Goal: Task Accomplishment & Management: Manage account settings

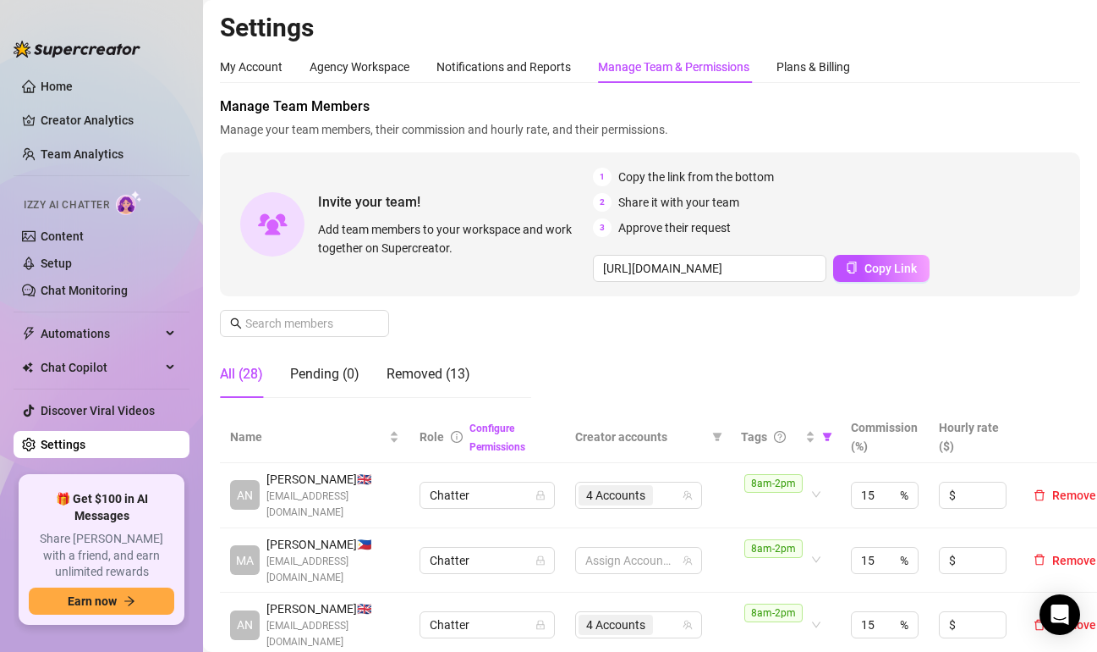
scroll to position [254, 0]
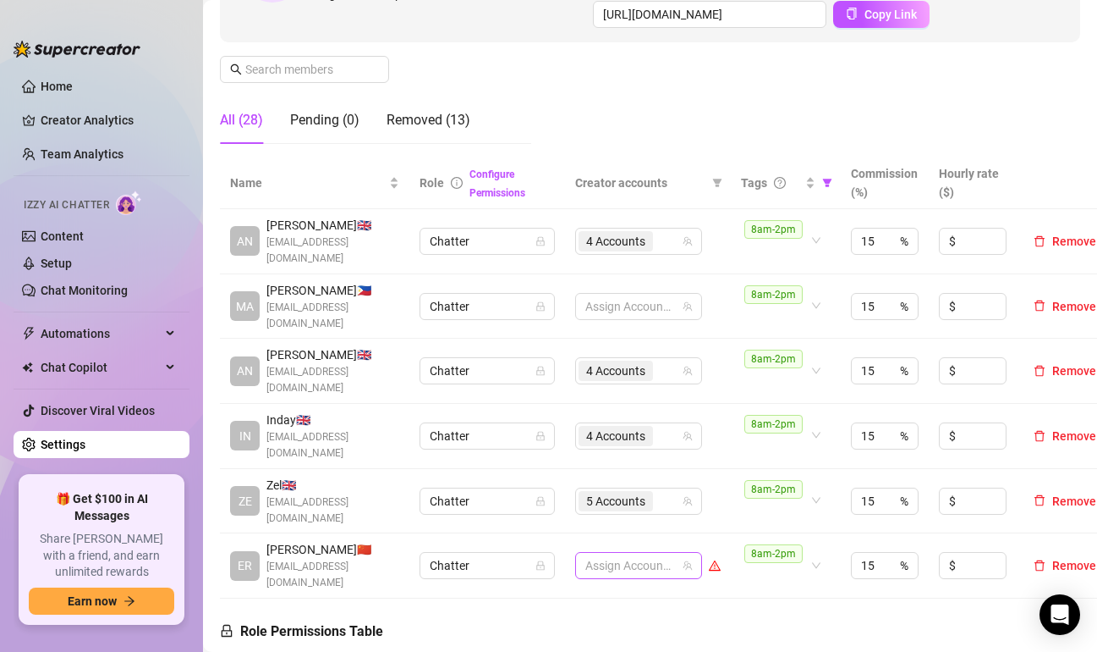
click at [673, 553] on div at bounding box center [630, 565] width 102 height 24
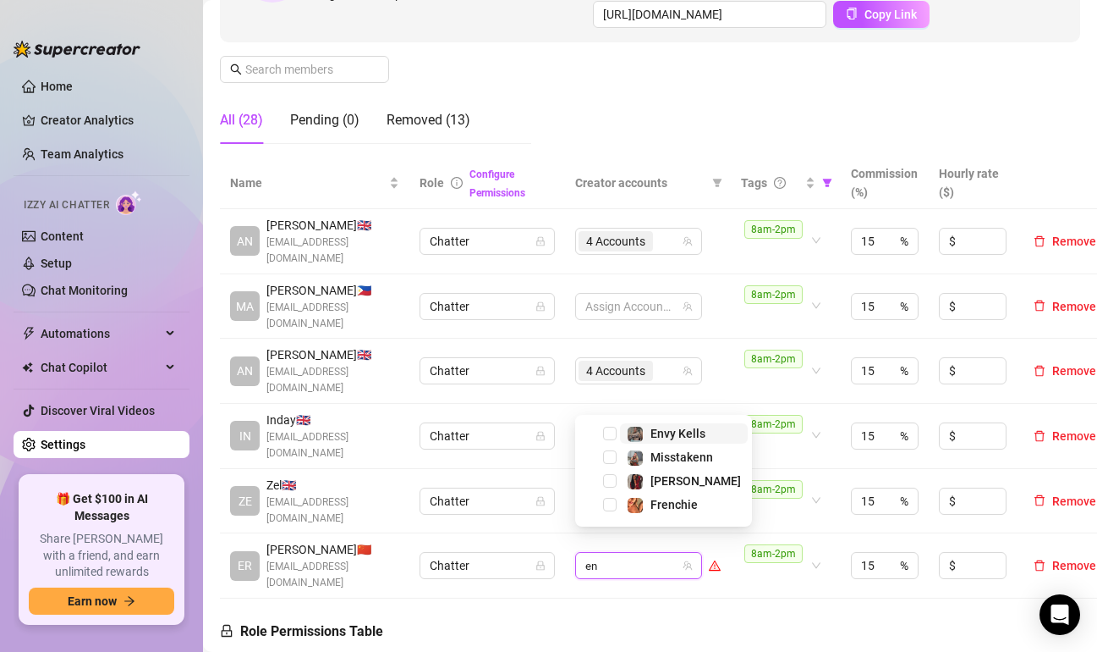
type input "env"
click at [616, 508] on span "Select tree node" at bounding box center [610, 505] width 14 height 14
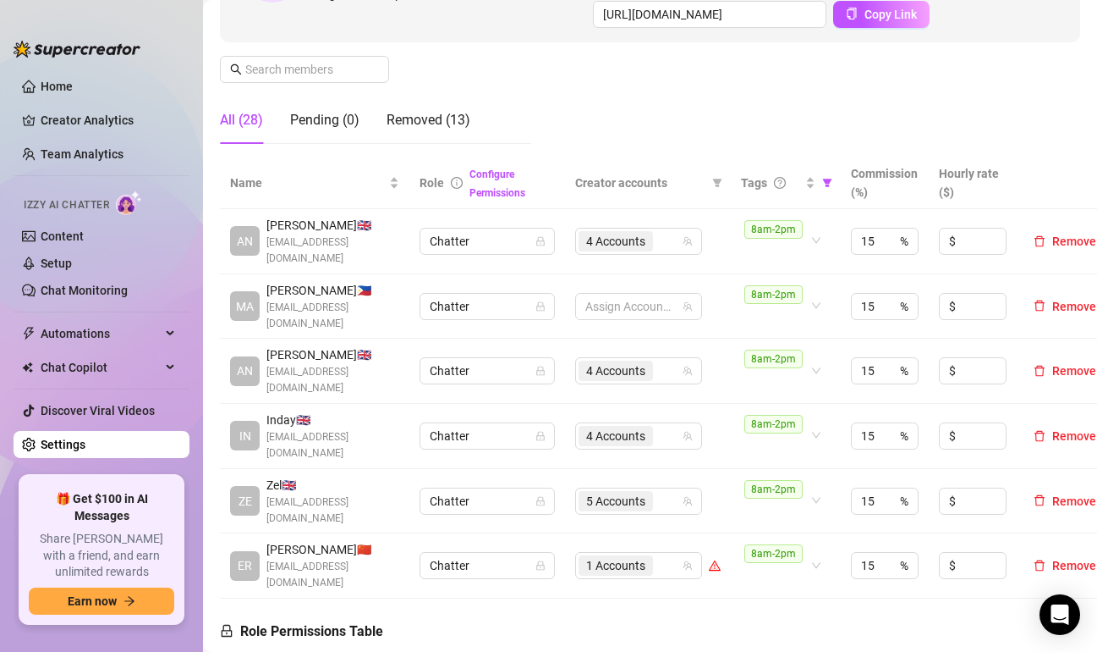
click at [560, 84] on div "Manage Team Members Manage your team members, their commission and hourly rate,…" at bounding box center [650, 0] width 861 height 315
drag, startPoint x: 397, startPoint y: 554, endPoint x: 263, endPoint y: 553, distance: 133.7
click at [263, 553] on div "ER [PERSON_NAME] 🇨🇳 [EMAIL_ADDRESS][DOMAIN_NAME]" at bounding box center [314, 565] width 169 height 51
copy span "[EMAIL_ADDRESS][DOMAIN_NAME]"
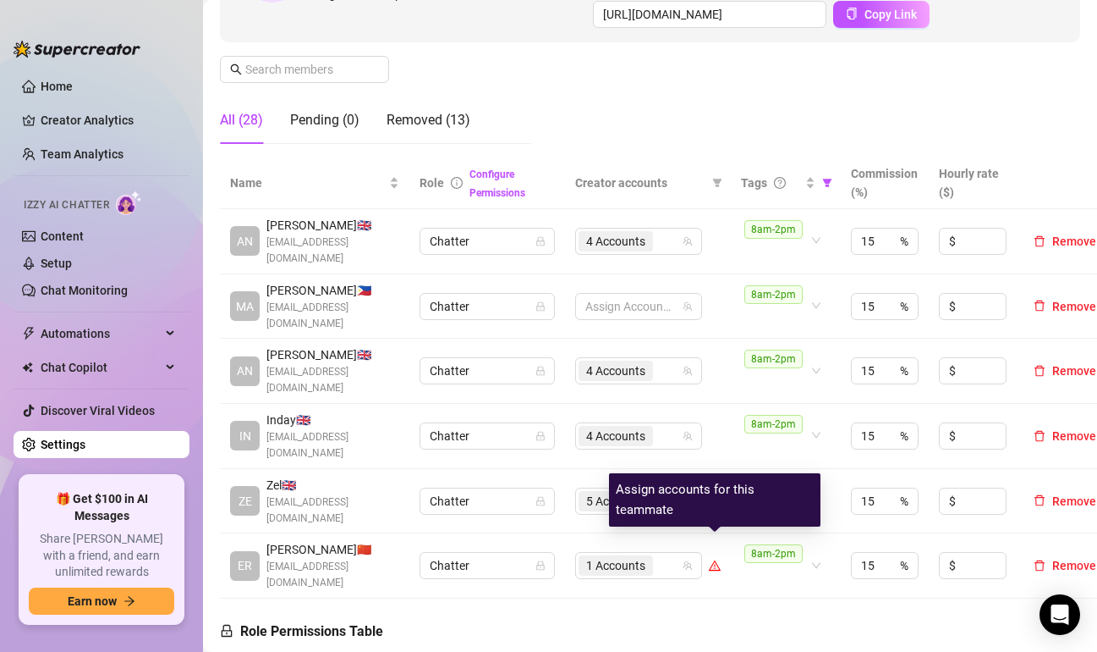
click at [713, 562] on icon "warning" at bounding box center [715, 566] width 9 height 8
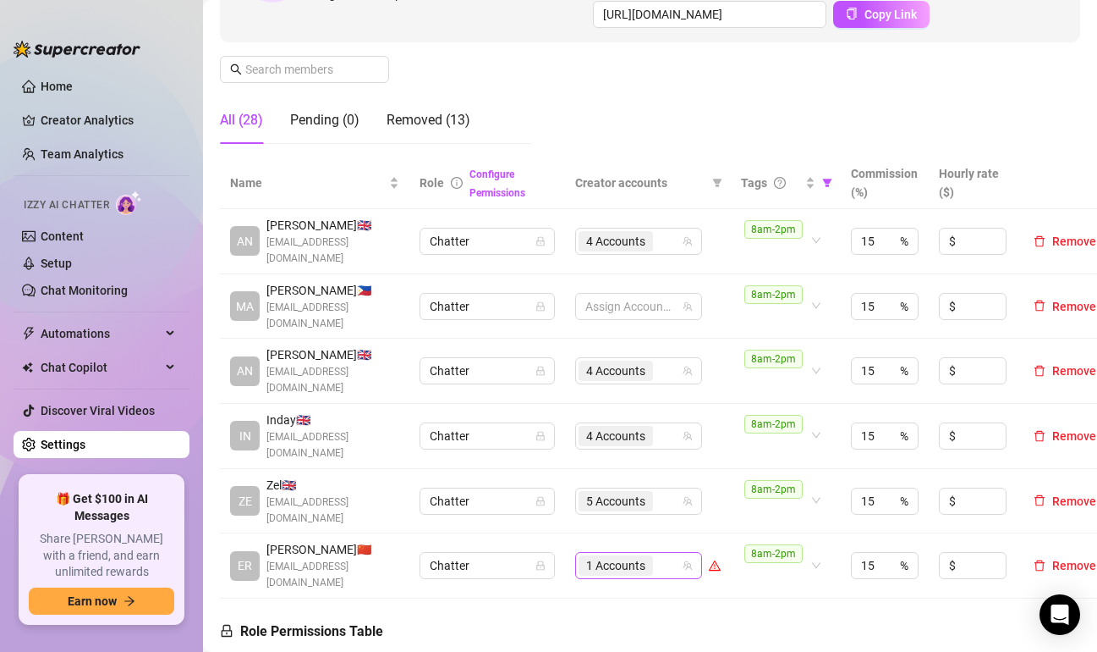
click at [670, 553] on div "1 Accounts" at bounding box center [630, 565] width 102 height 24
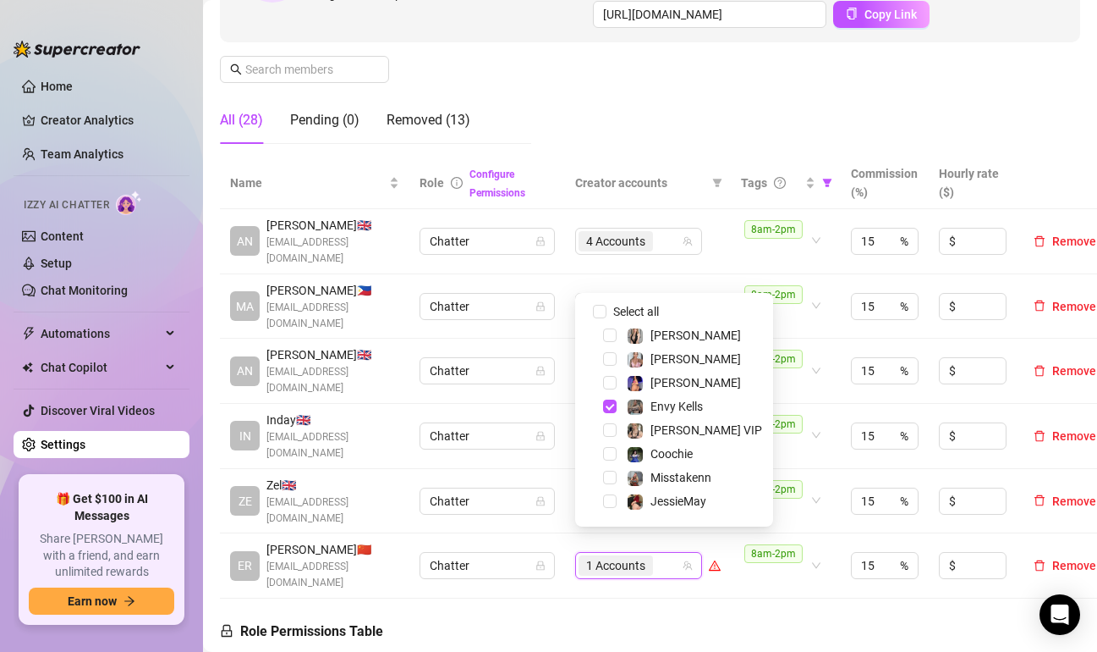
click at [675, 116] on div "Manage Team Members Manage your team members, their commission and hourly rate,…" at bounding box center [650, 0] width 861 height 315
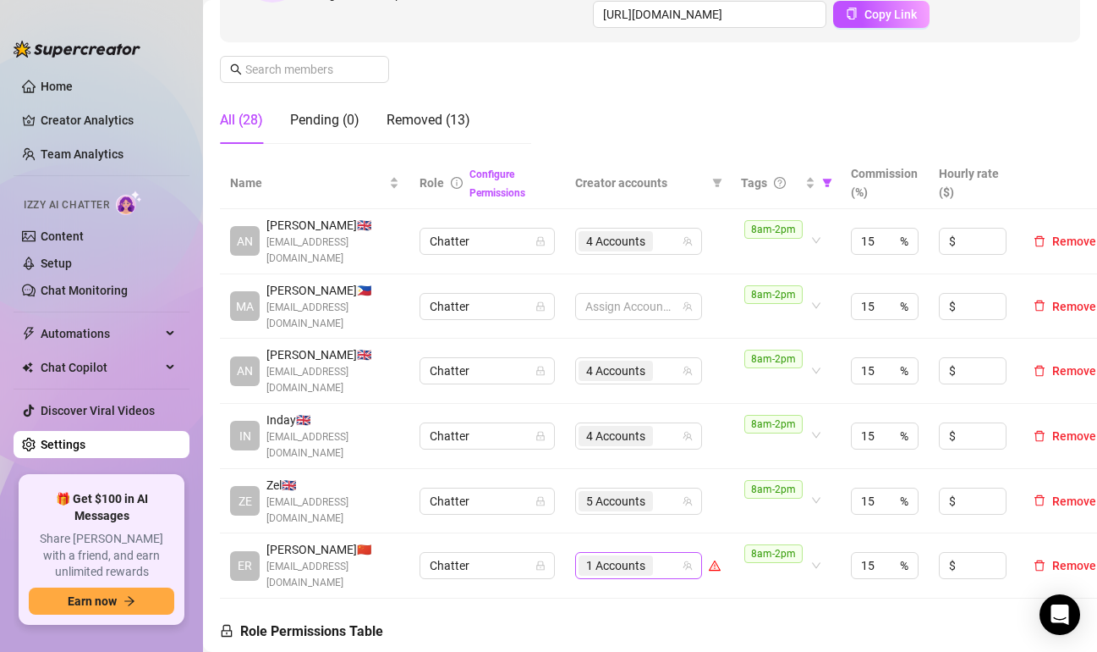
click at [651, 555] on span "1 Accounts" at bounding box center [616, 565] width 74 height 20
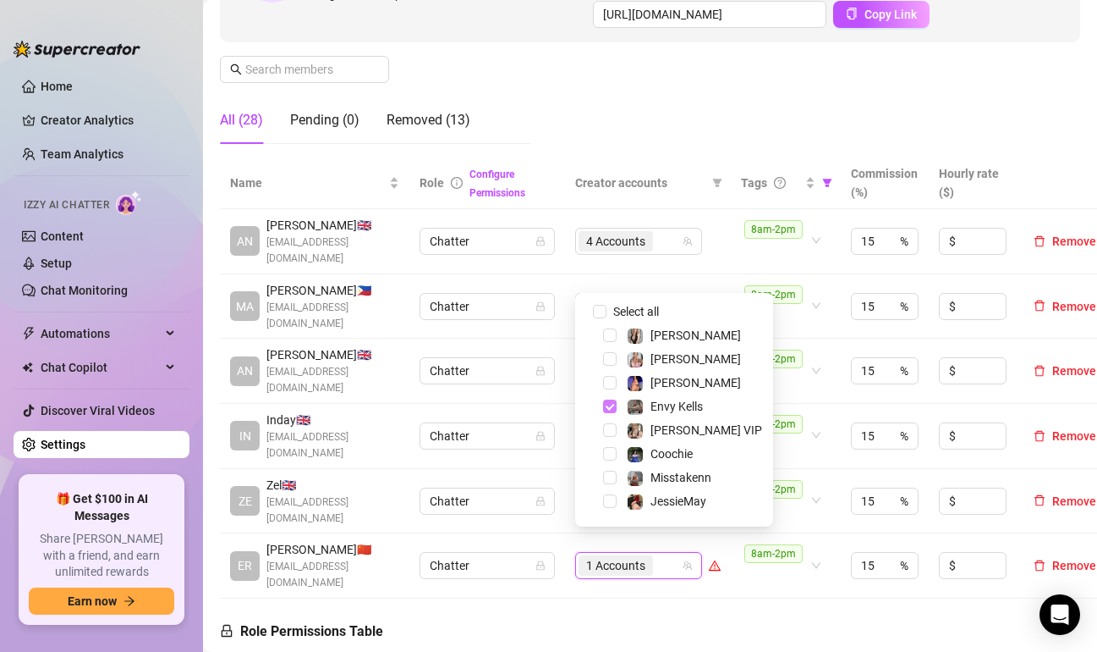
click at [612, 406] on span "Select tree node" at bounding box center [610, 406] width 14 height 14
click at [610, 407] on span "Select tree node" at bounding box center [610, 406] width 14 height 14
click at [751, 574] on td "8am-2pm" at bounding box center [786, 565] width 110 height 65
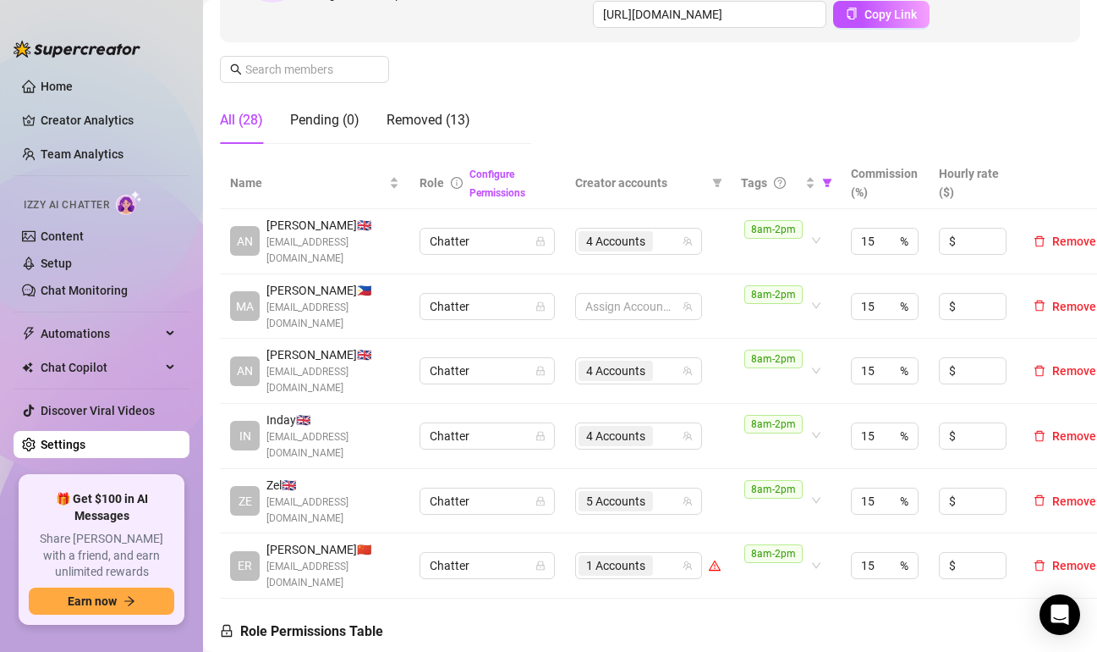
click at [477, 50] on div "Manage Team Members Manage your team members, their commission and hourly rate,…" at bounding box center [650, 0] width 861 height 315
click at [656, 553] on div "1 Accounts" at bounding box center [618, 565] width 78 height 24
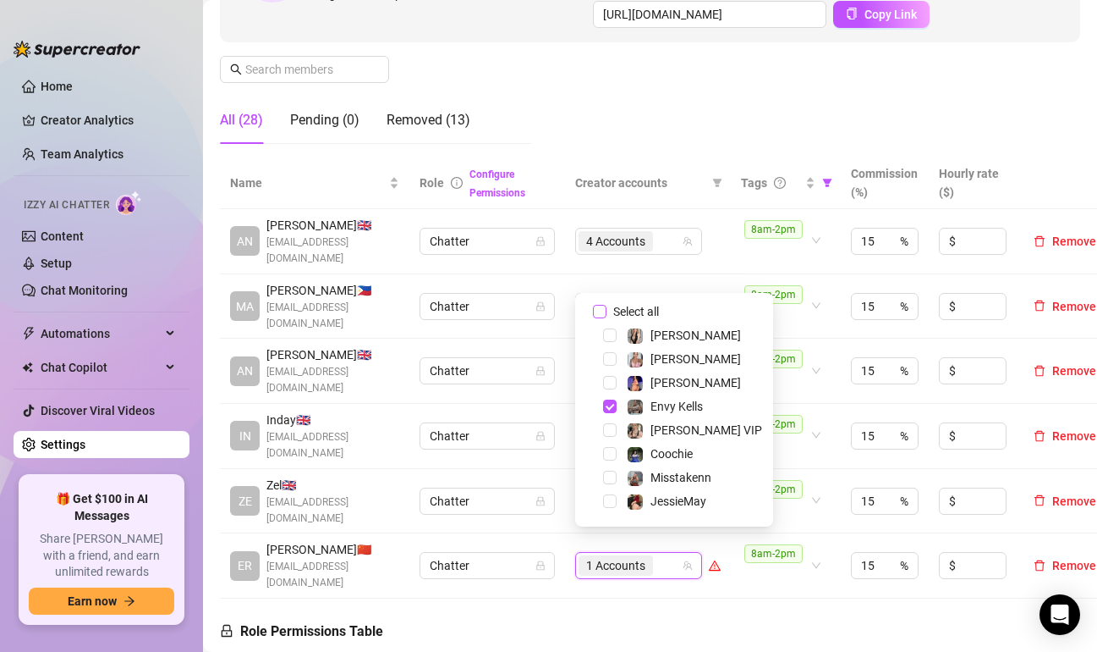
click at [603, 310] on input "Select all" at bounding box center [600, 312] width 14 height 14
checkbox input "false"
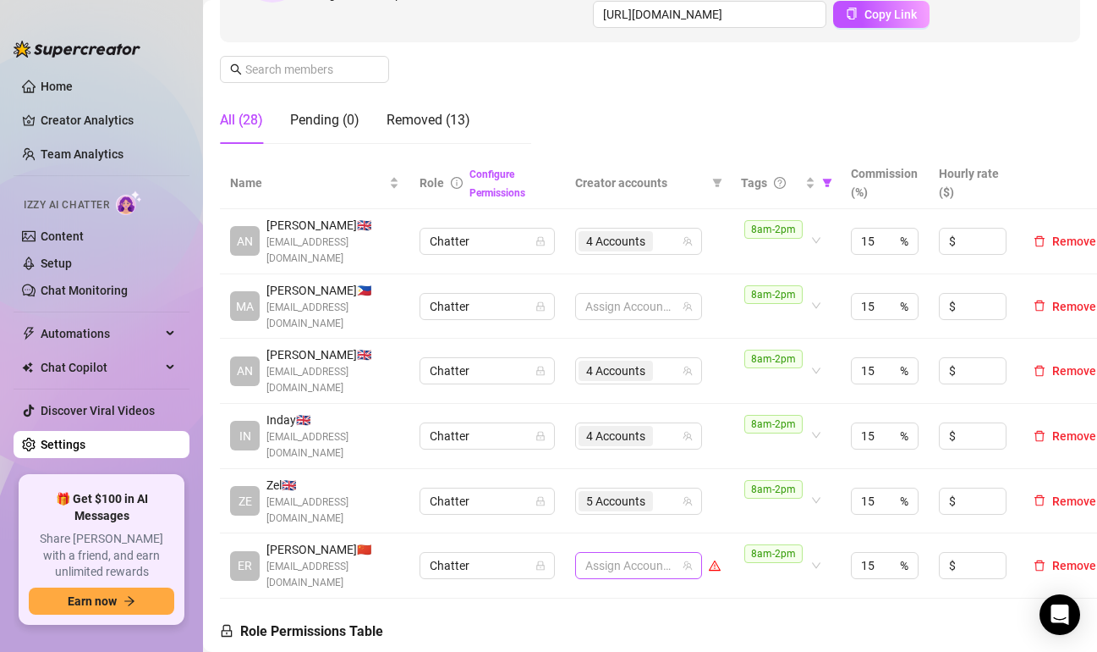
click at [656, 553] on div at bounding box center [630, 565] width 102 height 24
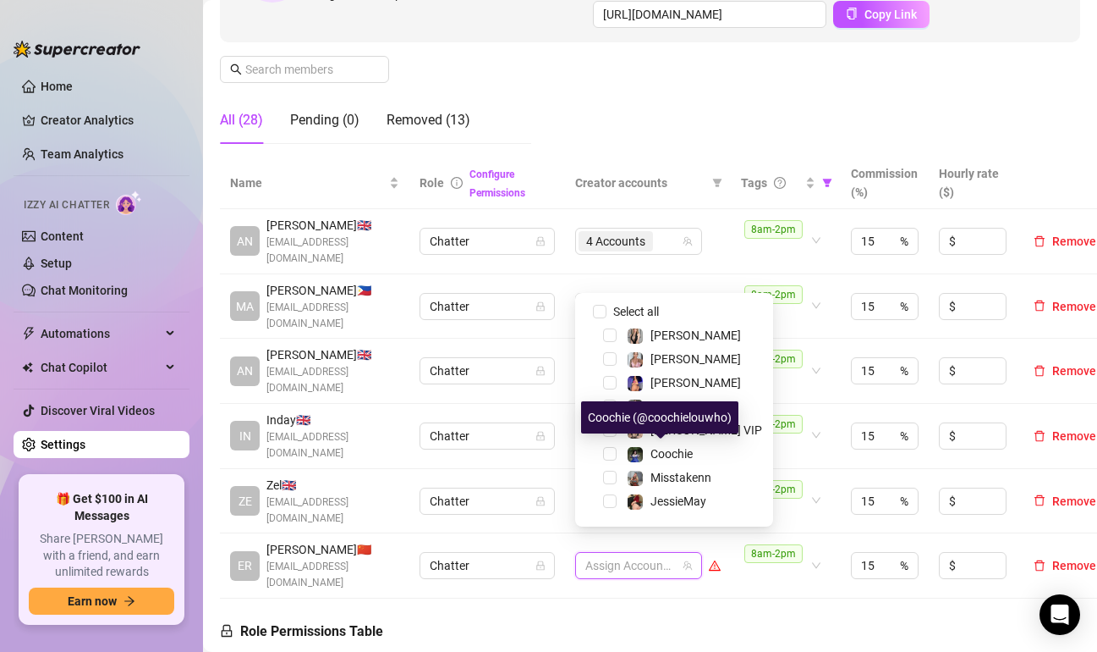
click at [650, 406] on div "Coochie (@coochielouwho)" at bounding box center [659, 417] width 157 height 32
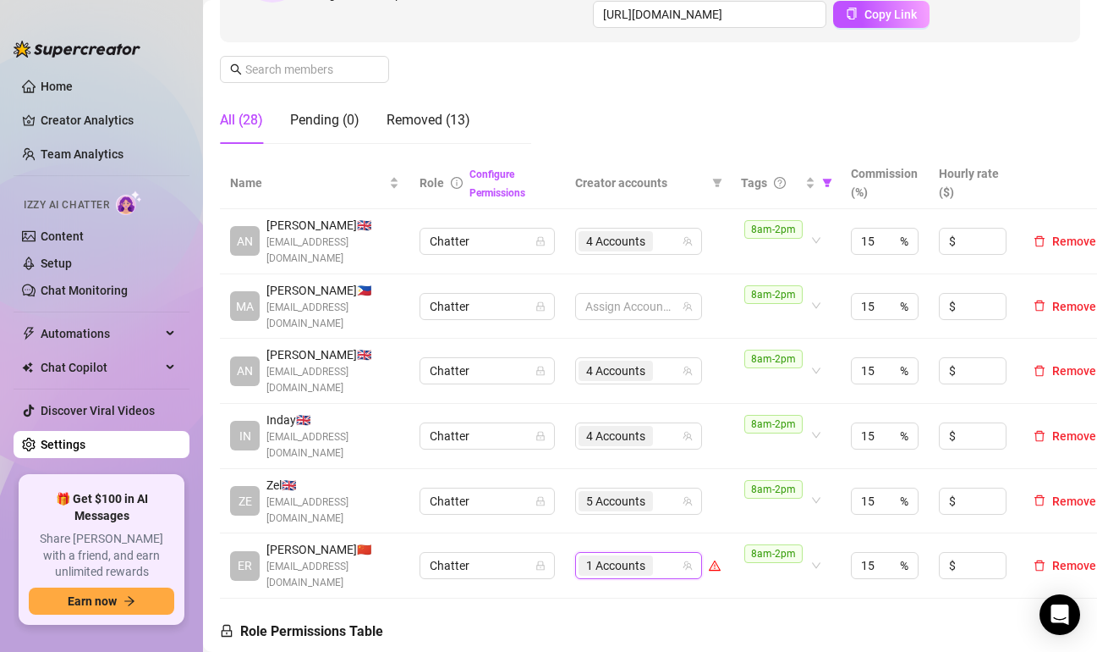
click at [641, 556] on span "1 Accounts" at bounding box center [615, 565] width 59 height 19
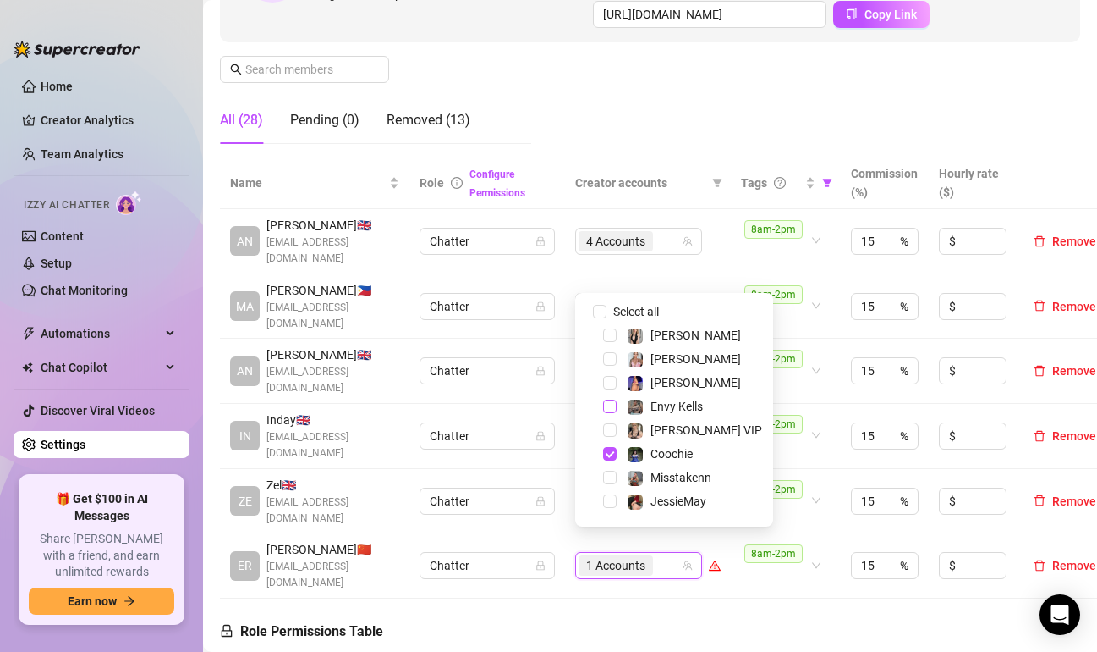
click at [605, 405] on span "Select tree node" at bounding box center [610, 406] width 14 height 14
click at [609, 459] on span "Select tree node" at bounding box center [610, 454] width 14 height 14
click at [780, 574] on td "8am-2pm" at bounding box center [786, 565] width 110 height 65
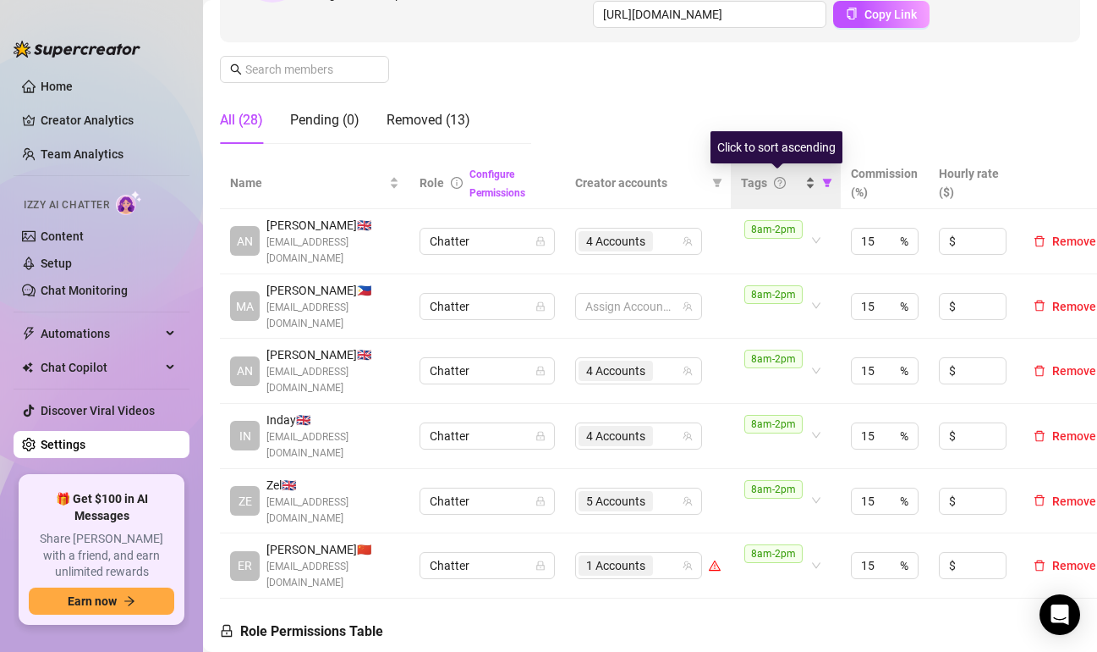
click at [811, 182] on div "Tags" at bounding box center [778, 182] width 74 height 19
click at [833, 182] on span at bounding box center [827, 182] width 17 height 25
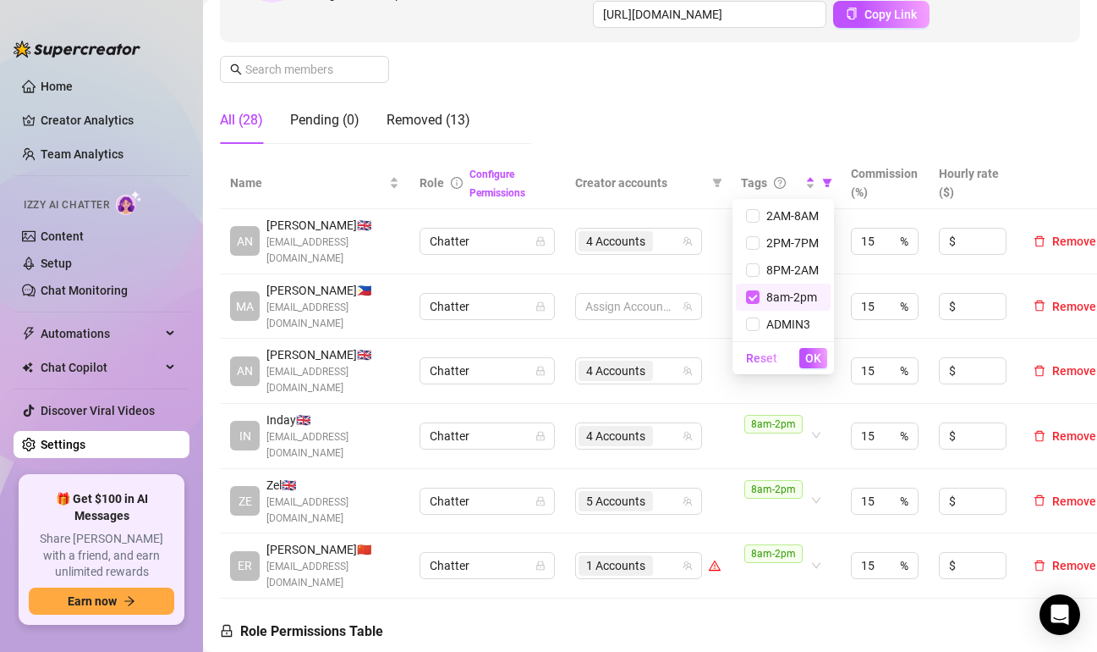
click at [750, 296] on input "checkbox" at bounding box center [753, 297] width 14 height 14
click at [811, 352] on span "OK" at bounding box center [814, 358] width 16 height 14
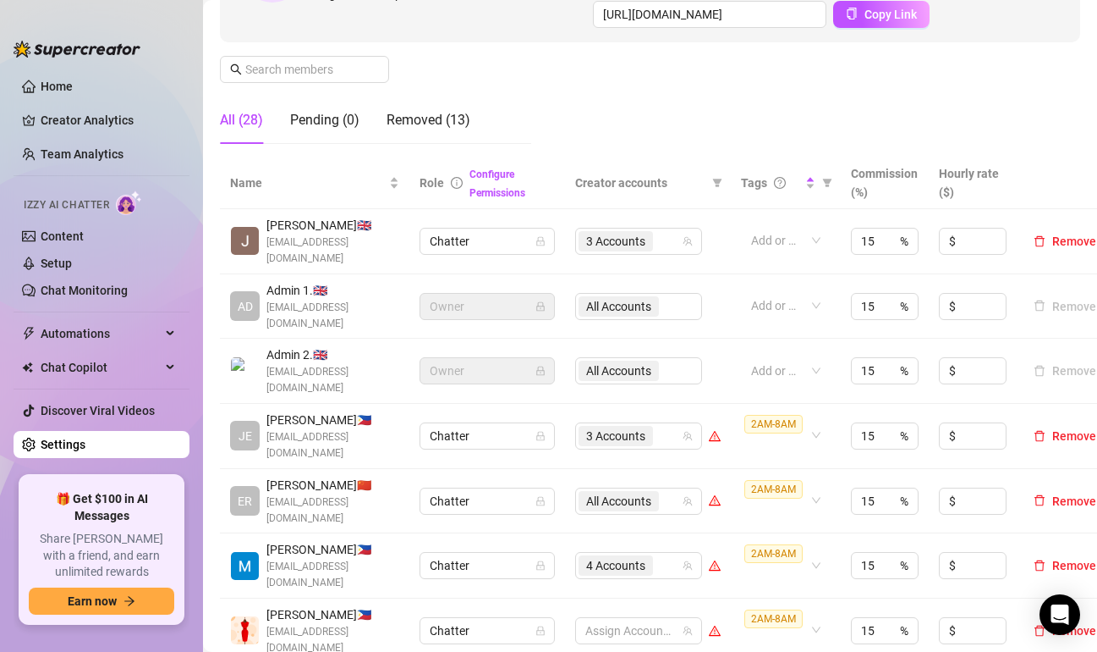
click at [597, 533] on td "4 Accounts" at bounding box center [648, 565] width 166 height 65
click at [825, 179] on icon "filter" at bounding box center [827, 183] width 10 height 10
click at [758, 302] on input "checkbox" at bounding box center [755, 297] width 14 height 14
checkbox input "true"
click at [817, 362] on span "OK" at bounding box center [815, 358] width 16 height 14
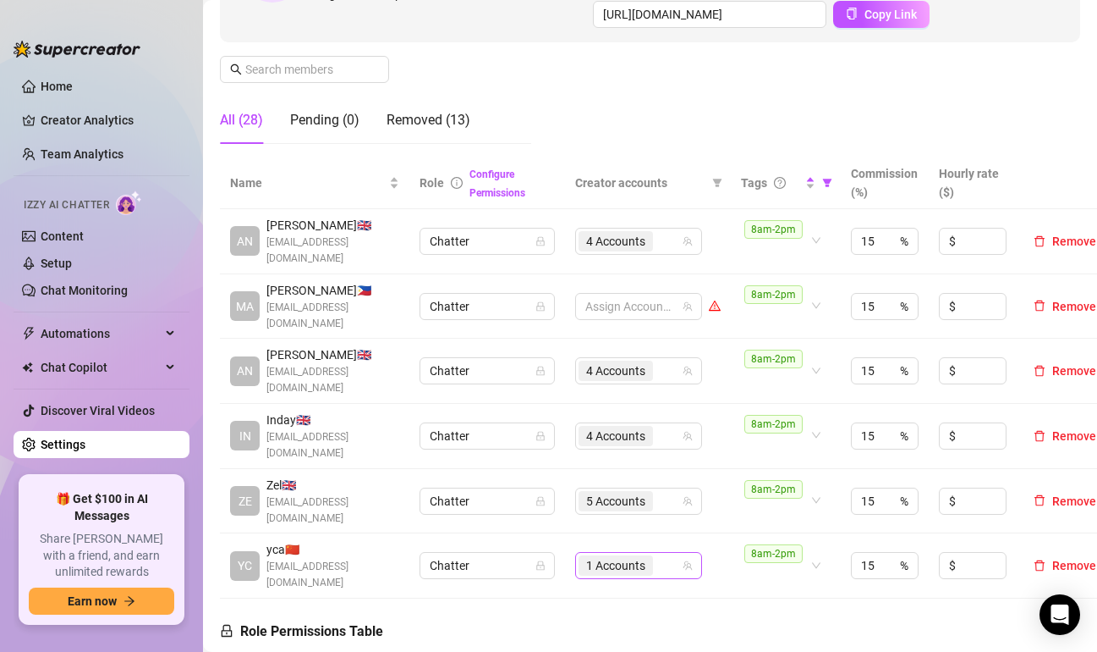
click at [660, 555] on input "search" at bounding box center [658, 565] width 3 height 20
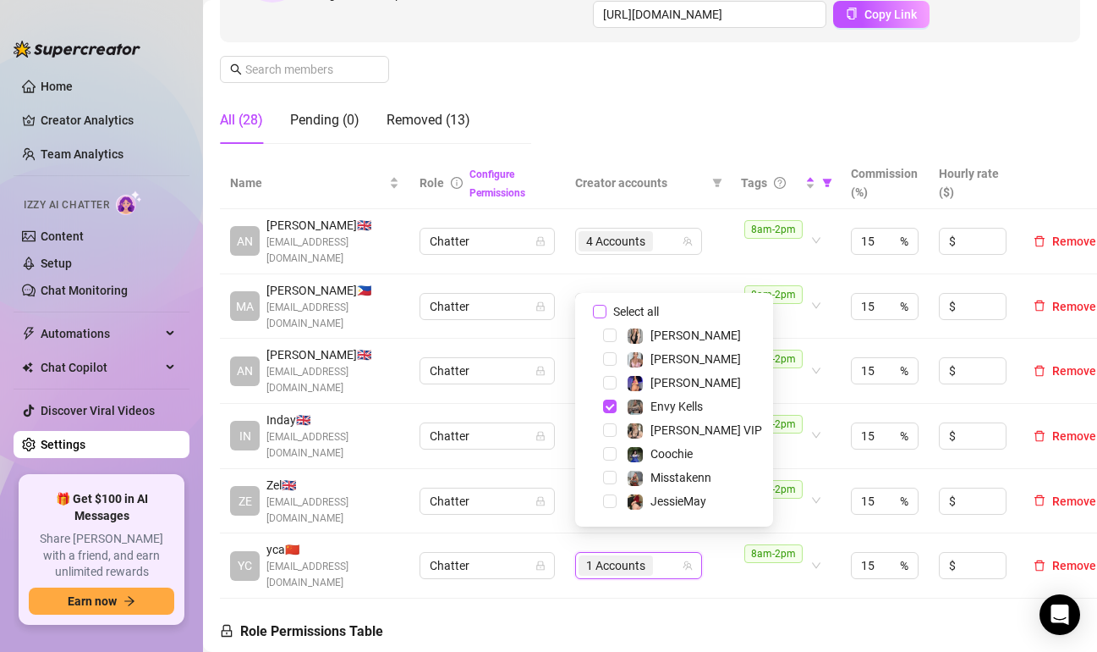
click at [604, 313] on input "Select all" at bounding box center [600, 312] width 14 height 14
checkbox input "false"
